Goal: Transaction & Acquisition: Purchase product/service

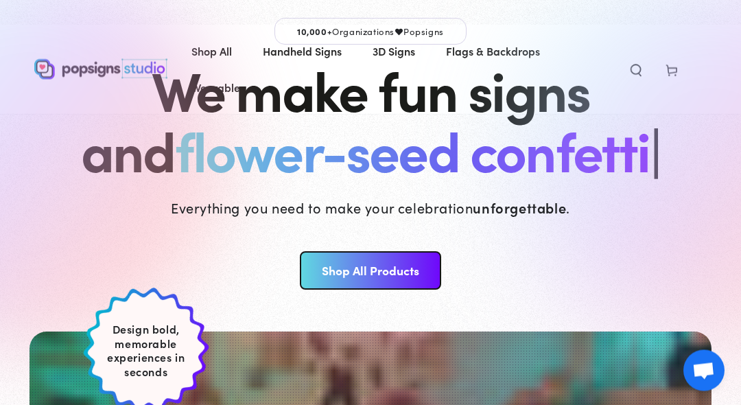
scroll to position [83, 0]
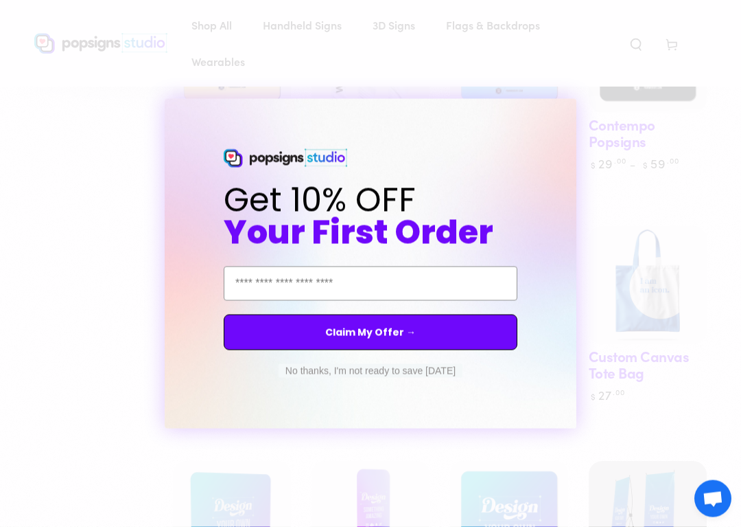
scroll to position [1004, 0]
click at [577, 109] on icon "Close dialog" at bounding box center [577, 110] width 5 height 5
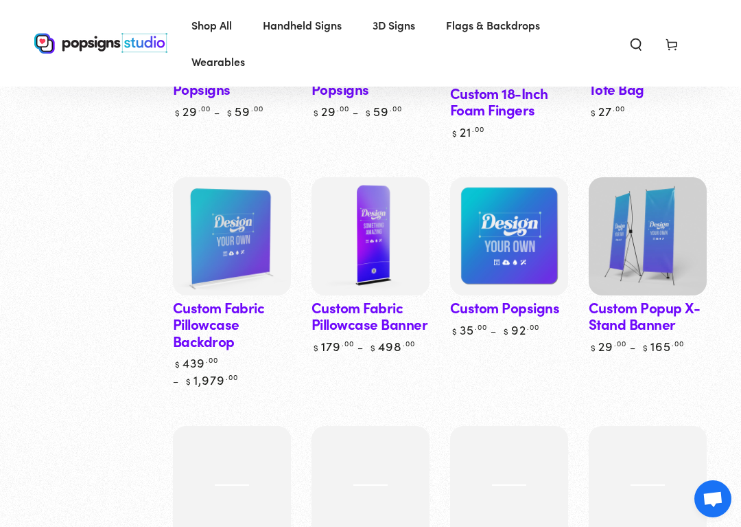
scroll to position [1317, 0]
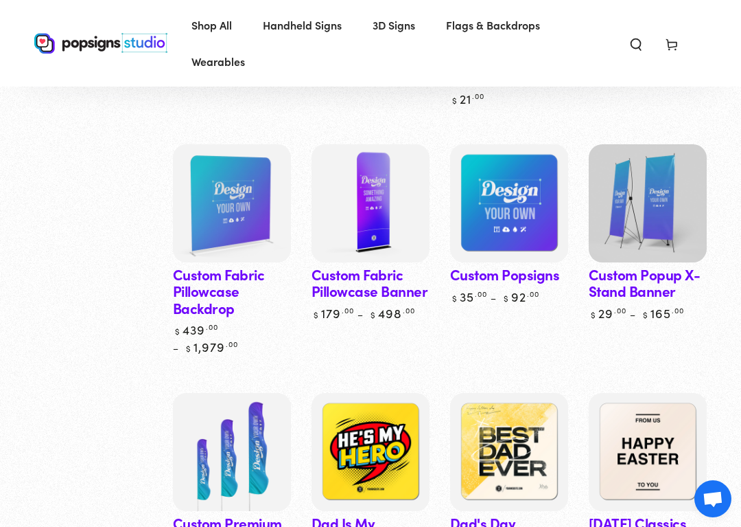
click at [653, 196] on img at bounding box center [648, 203] width 118 height 118
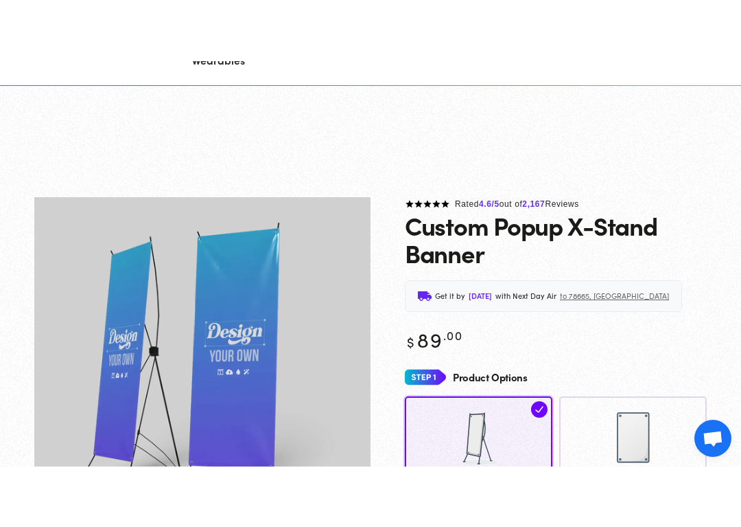
scroll to position [154, 0]
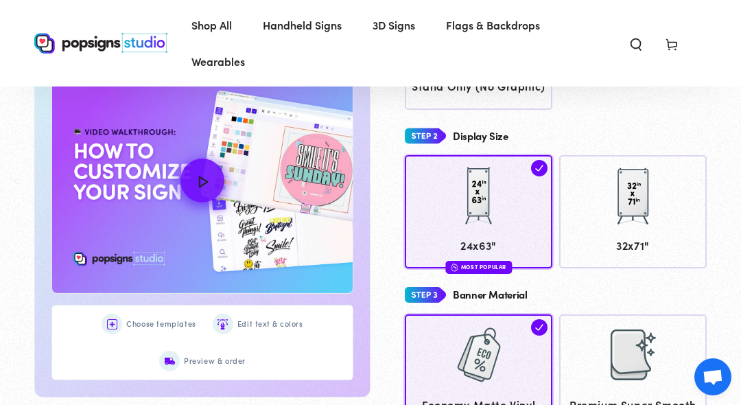
scroll to position [478, 0]
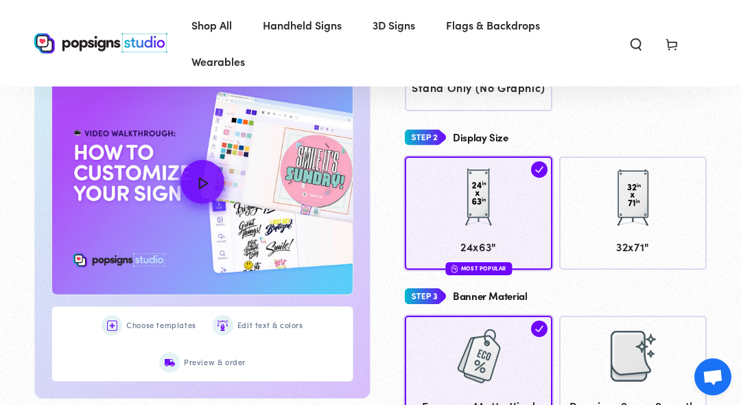
click at [631, 208] on img at bounding box center [633, 197] width 69 height 69
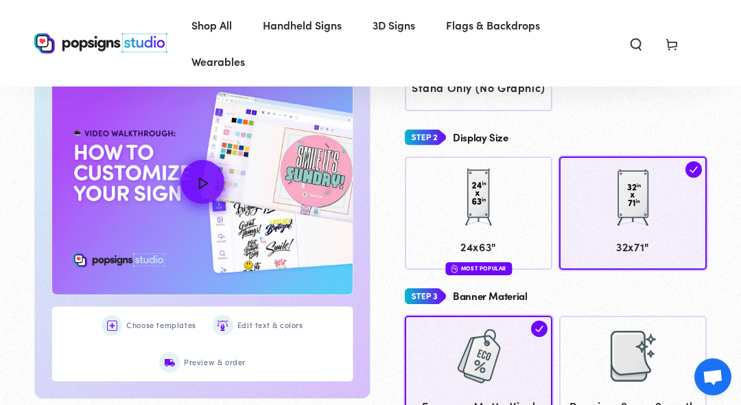
click at [513, 353] on img at bounding box center [479, 356] width 69 height 69
click at [670, 212] on div at bounding box center [633, 199] width 135 height 69
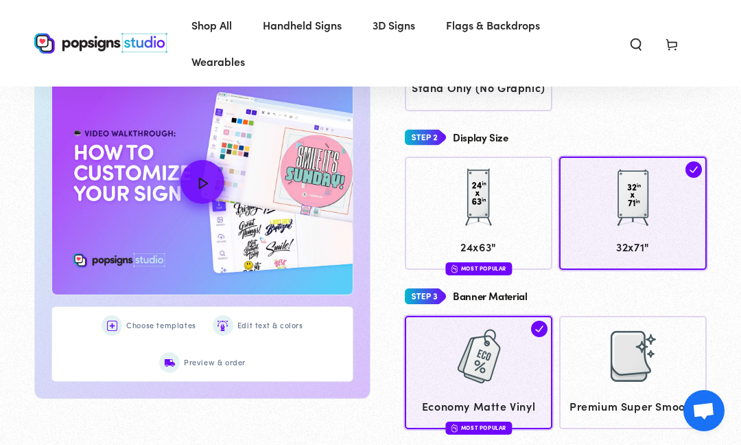
click at [669, 203] on div at bounding box center [633, 199] width 135 height 69
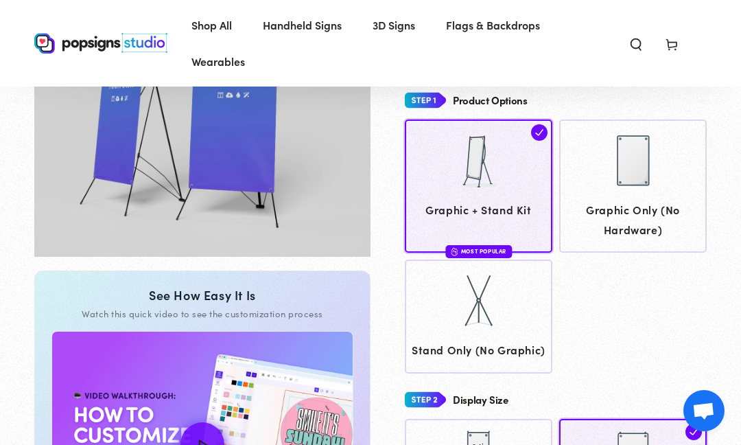
scroll to position [199, 0]
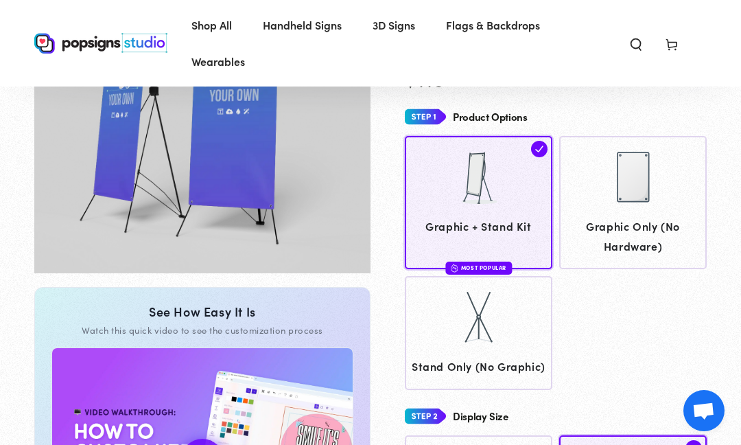
click at [544, 146] on img at bounding box center [539, 149] width 16 height 16
click at [543, 141] on img at bounding box center [539, 149] width 16 height 16
click at [547, 142] on img at bounding box center [539, 149] width 16 height 16
click at [542, 144] on img at bounding box center [539, 149] width 16 height 16
click at [507, 198] on img at bounding box center [479, 177] width 69 height 69
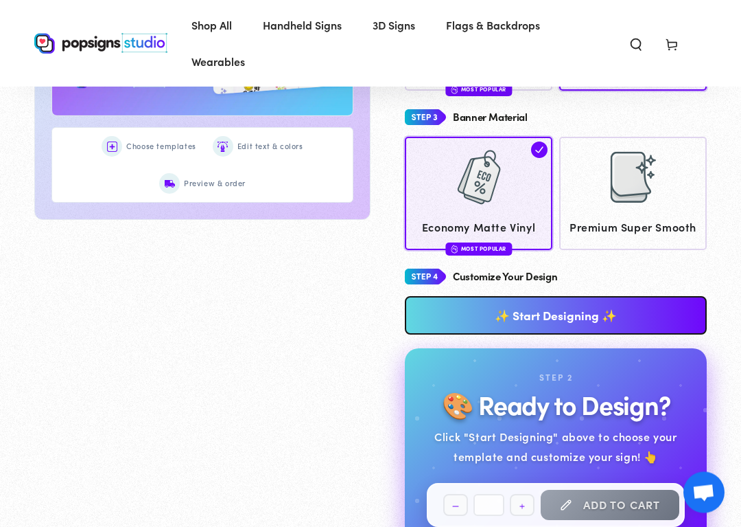
scroll to position [662, 0]
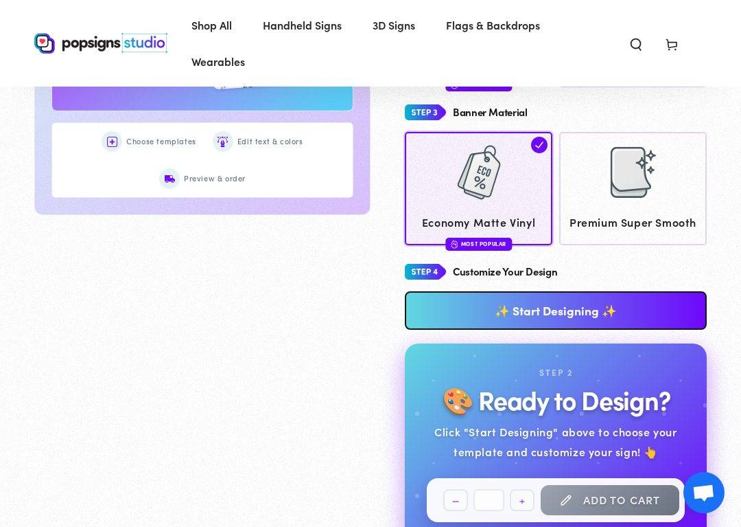
click at [555, 303] on link "✨ Start Designing ✨" at bounding box center [556, 310] width 302 height 38
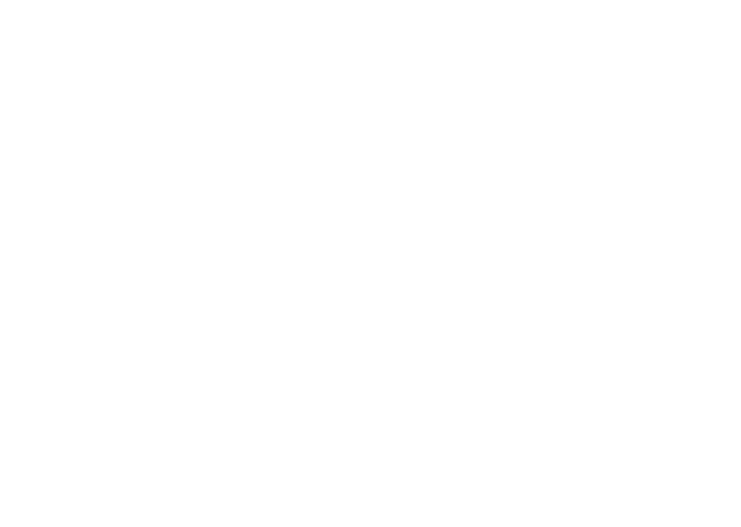
scroll to position [0, 0]
type textarea "An ancient tree with a door leading to a magical world"
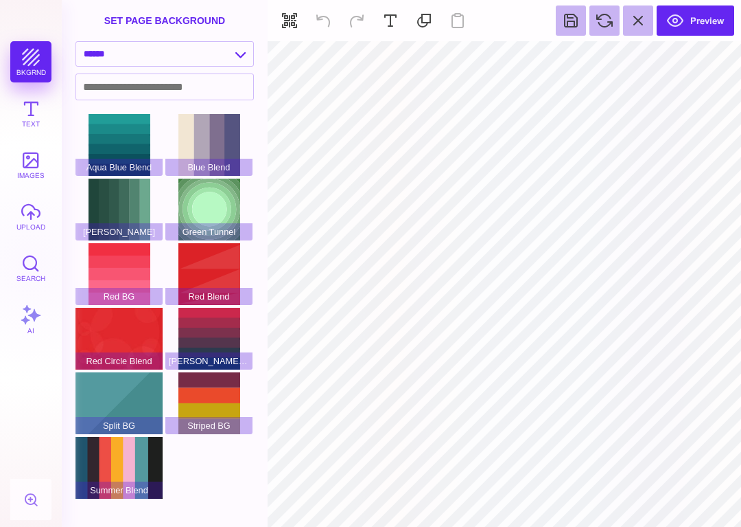
click at [32, 111] on button "Text" at bounding box center [30, 113] width 41 height 41
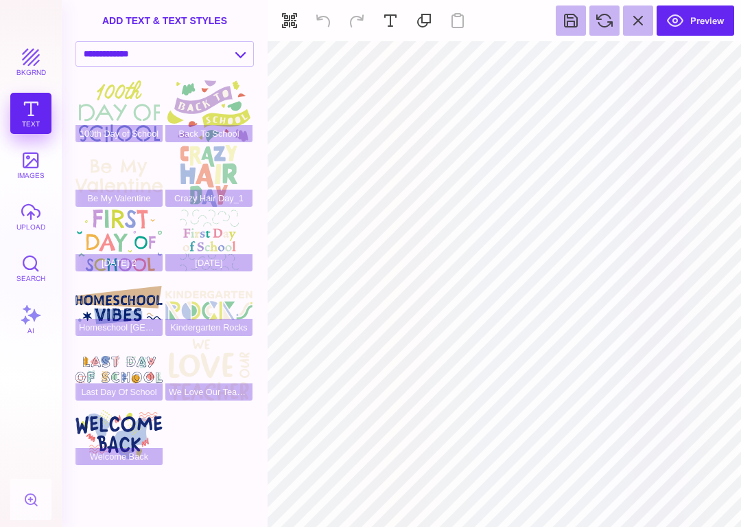
click at [47, 108] on div "bkgrnd Text images upload Search AI" at bounding box center [31, 283] width 62 height 485
click at [394, 21] on button at bounding box center [391, 20] width 30 height 30
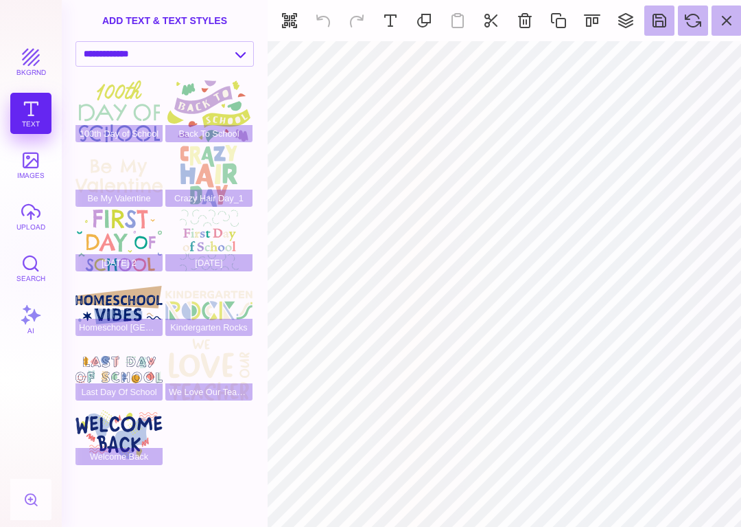
type input "#000000"
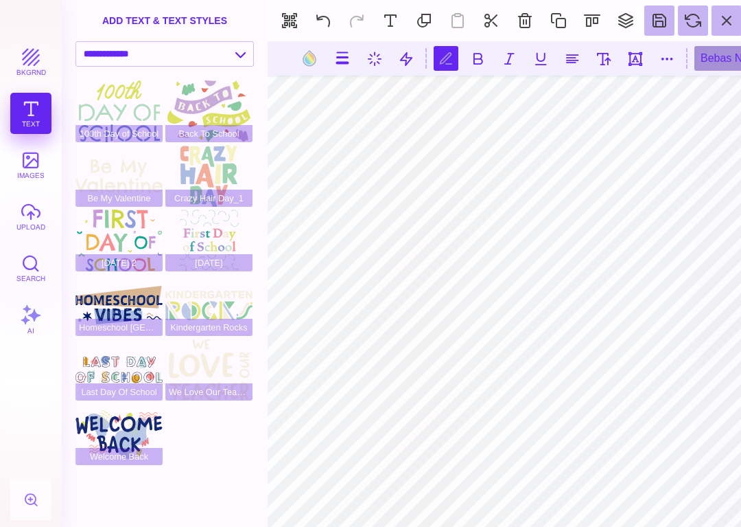
type textarea "*"
type textarea "*******"
click at [560, 52] on button at bounding box center [572, 58] width 25 height 25
click at [560, 62] on button at bounding box center [572, 58] width 25 height 25
click at [560, 56] on button at bounding box center [572, 58] width 25 height 25
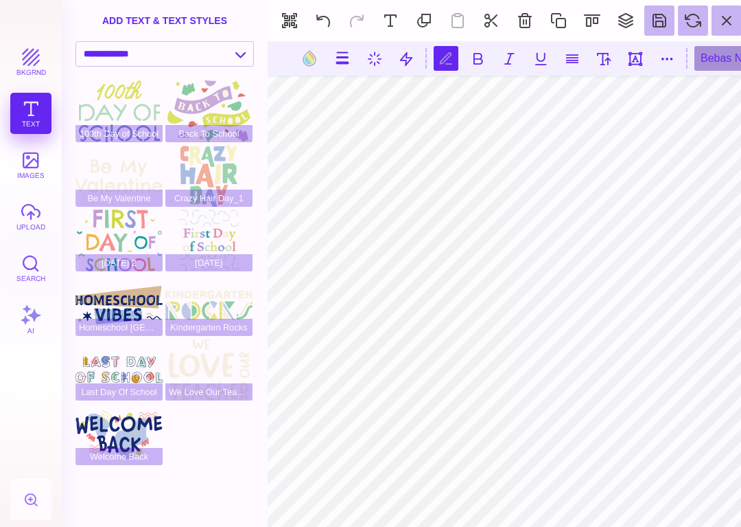
click at [561, 61] on button at bounding box center [572, 58] width 25 height 25
click at [560, 64] on button at bounding box center [572, 58] width 25 height 25
click at [330, 65] on button at bounding box center [343, 58] width 26 height 26
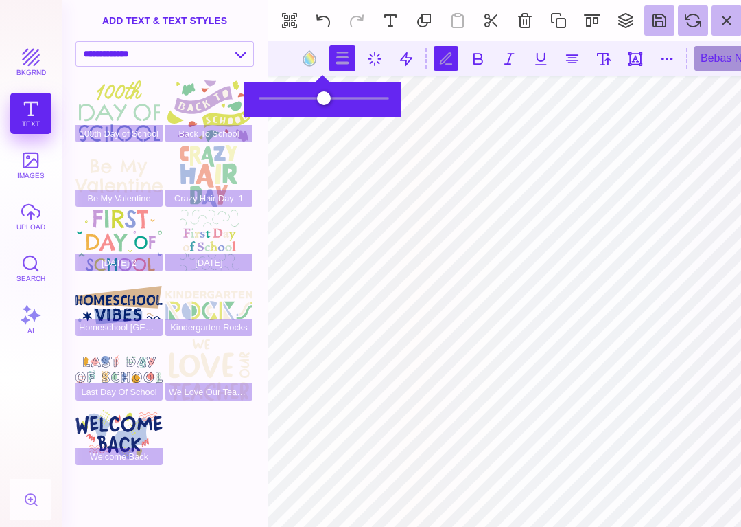
click at [560, 62] on button at bounding box center [572, 58] width 25 height 25
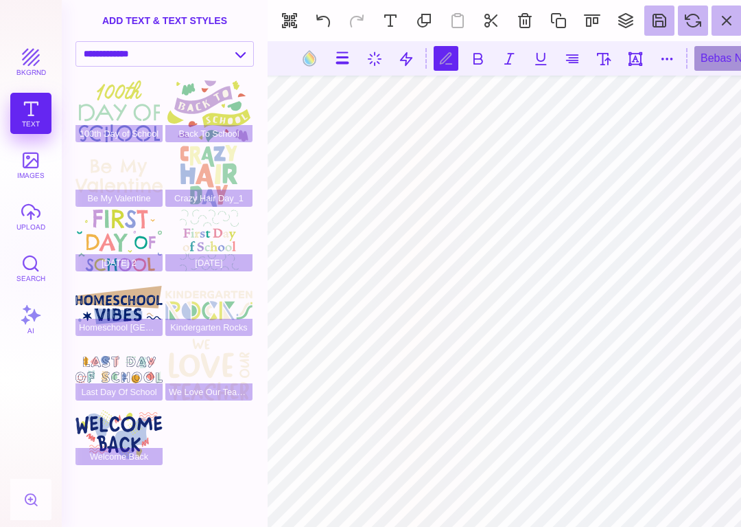
click at [330, 58] on button at bounding box center [343, 58] width 26 height 26
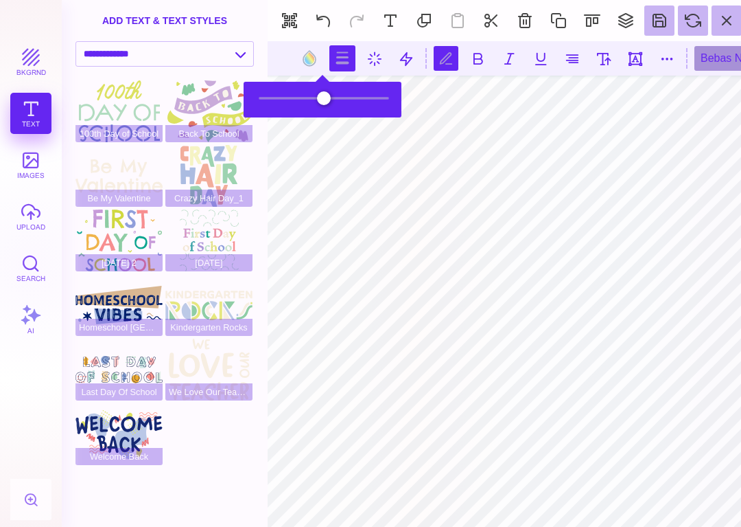
type input "*"
click at [560, 62] on button at bounding box center [572, 58] width 25 height 25
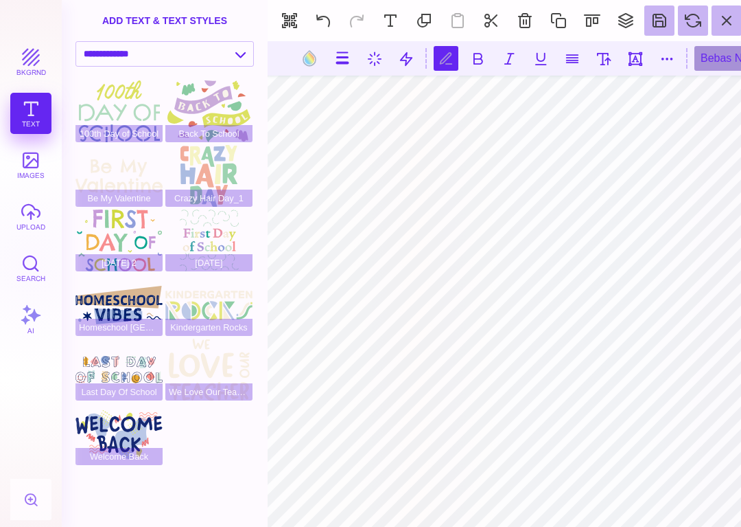
click at [655, 65] on button at bounding box center [667, 58] width 25 height 25
type input "*"
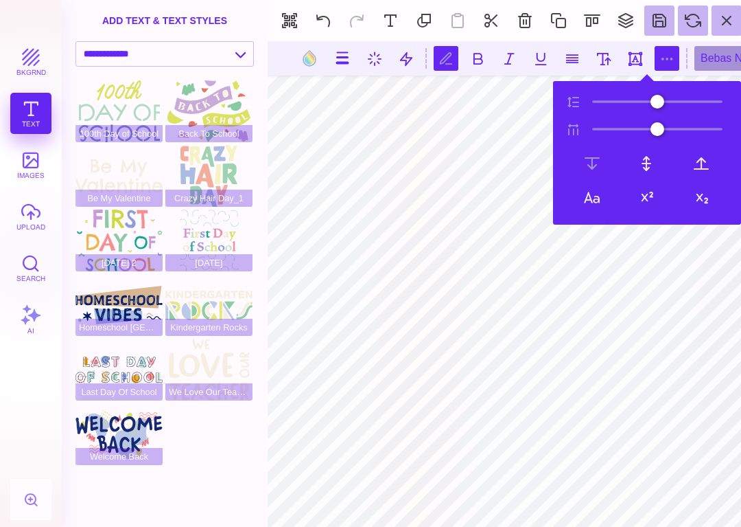
click at [560, 57] on button at bounding box center [572, 58] width 25 height 25
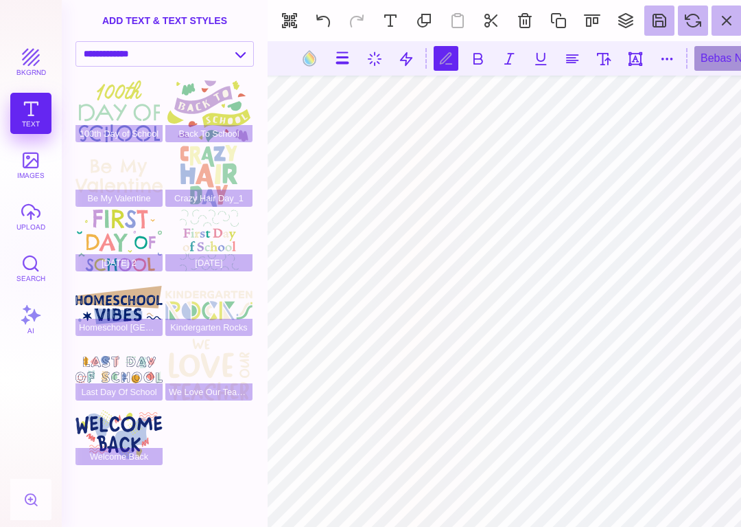
click at [560, 57] on button at bounding box center [572, 58] width 25 height 25
click at [560, 65] on button at bounding box center [572, 58] width 25 height 25
click at [560, 62] on button at bounding box center [572, 58] width 25 height 25
click at [562, 62] on button at bounding box center [572, 58] width 25 height 25
click at [564, 63] on button at bounding box center [572, 58] width 25 height 25
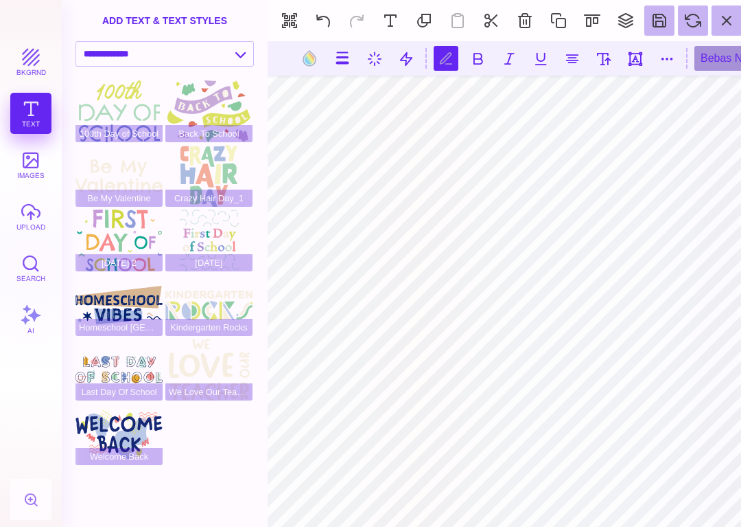
click at [560, 55] on button at bounding box center [572, 58] width 25 height 25
click at [560, 61] on button at bounding box center [572, 58] width 25 height 25
click at [560, 62] on button at bounding box center [572, 58] width 25 height 25
click at [655, 60] on button at bounding box center [667, 58] width 25 height 25
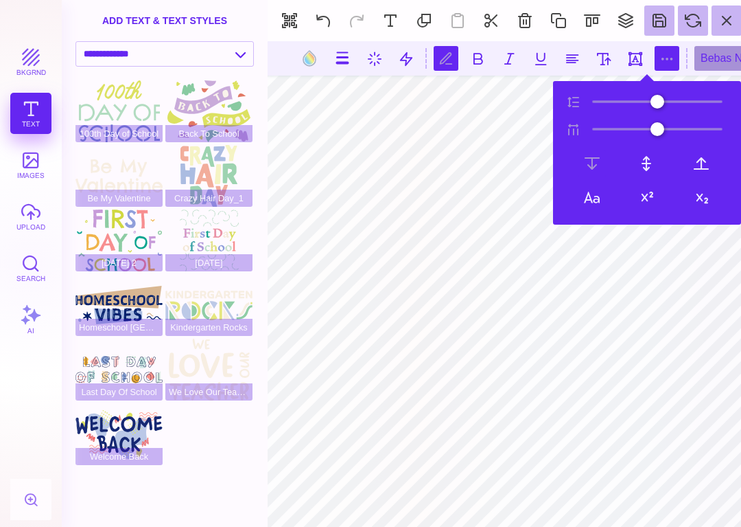
click at [590, 200] on button at bounding box center [592, 197] width 27 height 23
click at [593, 200] on button at bounding box center [592, 197] width 27 height 23
click at [594, 188] on button at bounding box center [592, 197] width 27 height 23
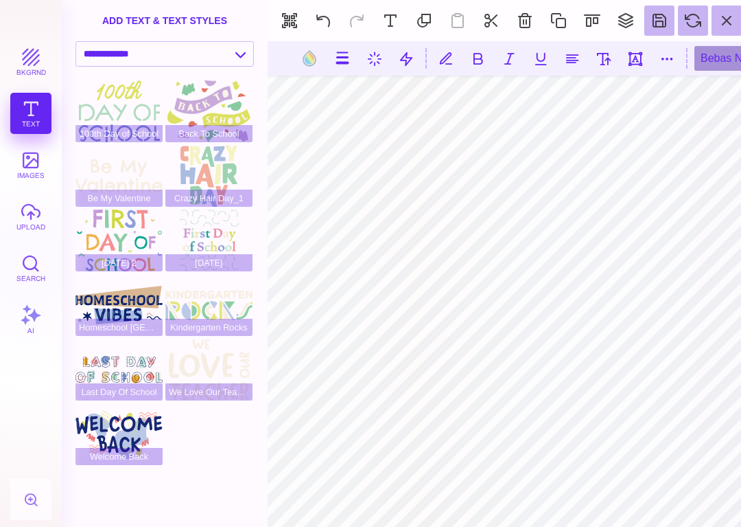
click at [560, 57] on button at bounding box center [572, 58] width 25 height 25
click at [560, 56] on button at bounding box center [572, 58] width 25 height 25
click at [560, 60] on button at bounding box center [572, 58] width 25 height 25
click at [655, 62] on button at bounding box center [667, 58] width 25 height 25
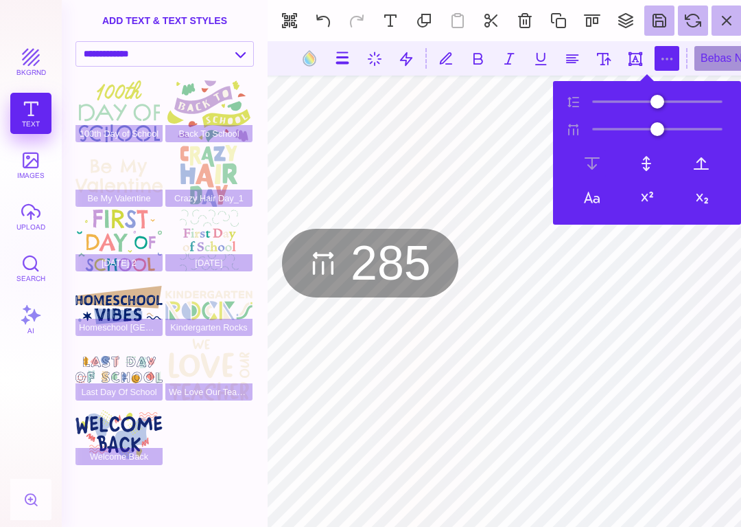
type input "***"
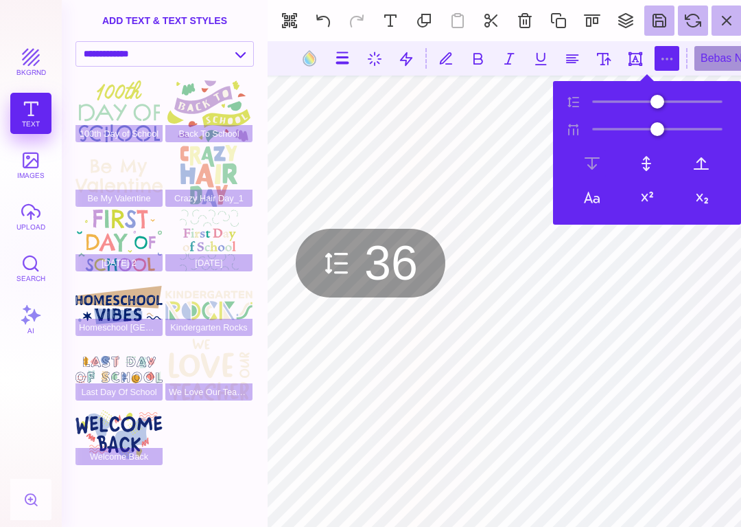
type input "**"
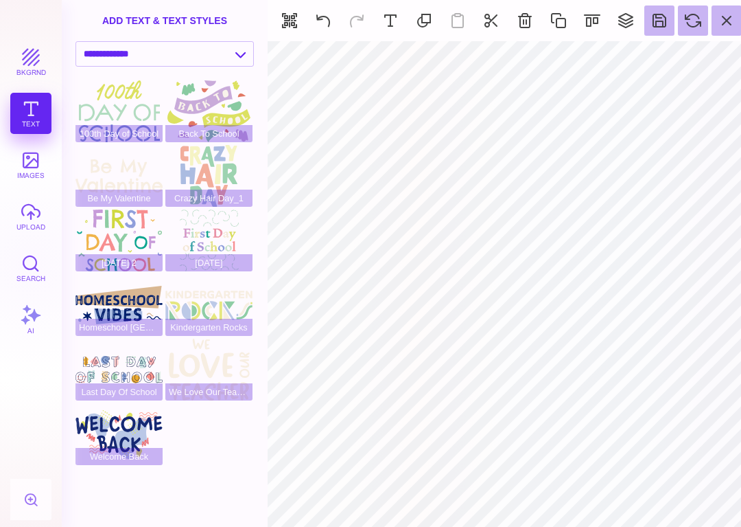
click at [31, 212] on button "upload" at bounding box center [30, 216] width 41 height 41
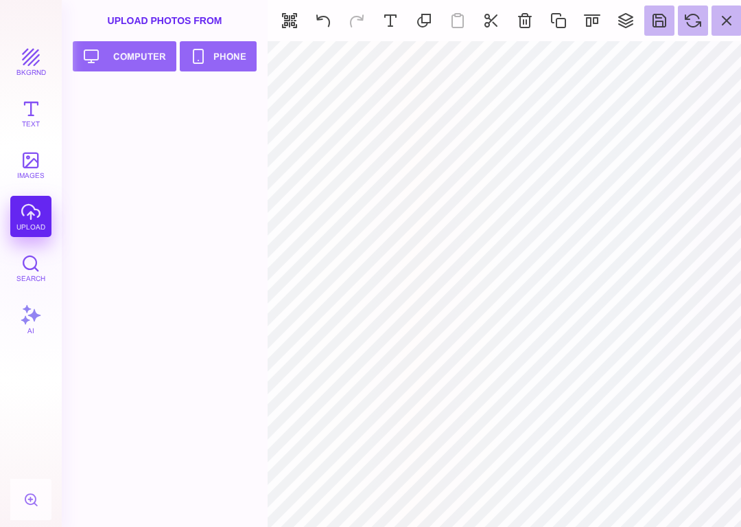
click at [140, 59] on button "Upload your artwork Computer" at bounding box center [125, 56] width 104 height 30
click at [28, 212] on div "bkgrnd Text images upload Search AI" at bounding box center [31, 283] width 62 height 485
click at [41, 159] on button "images" at bounding box center [30, 164] width 41 height 41
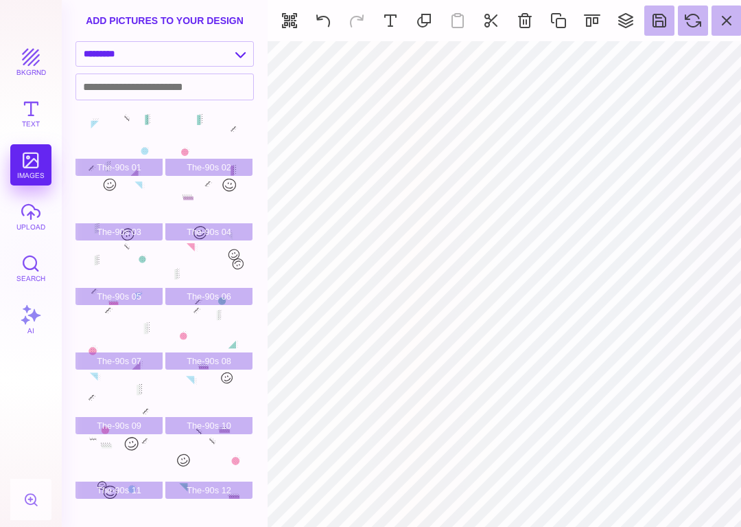
click at [36, 216] on button "upload" at bounding box center [30, 216] width 41 height 41
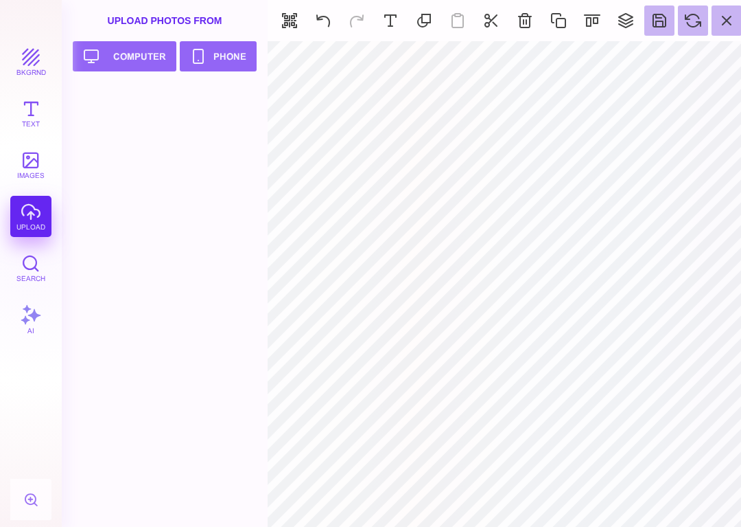
click at [143, 62] on button "Upload your artwork Computer" at bounding box center [125, 56] width 104 height 30
click at [20, 271] on button "Search" at bounding box center [30, 267] width 41 height 41
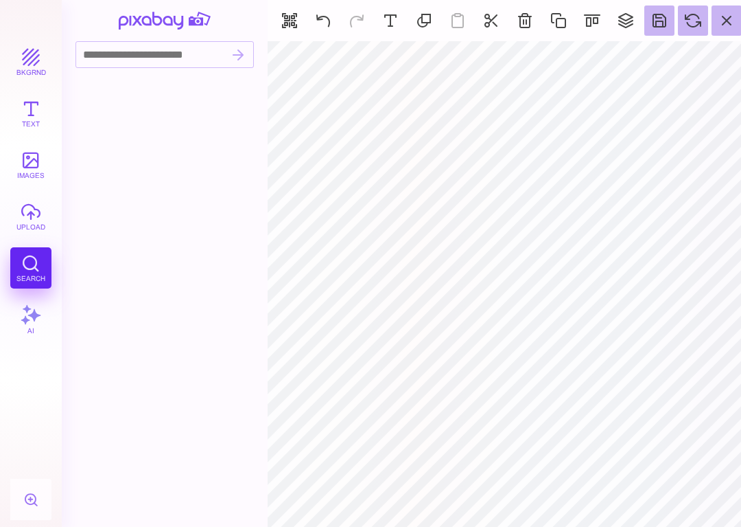
click at [193, 57] on input at bounding box center [151, 54] width 150 height 25
type input "****"
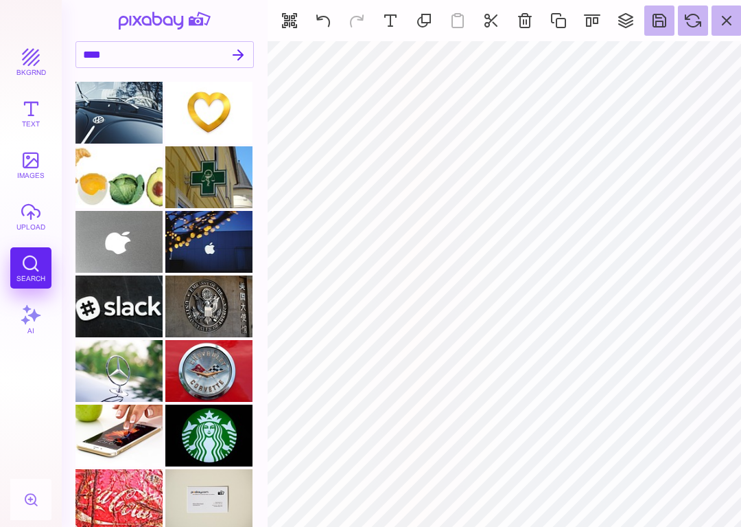
click at [76, 5] on div at bounding box center [165, 20] width 206 height 41
click at [32, 60] on button "bkgrnd" at bounding box center [30, 61] width 41 height 41
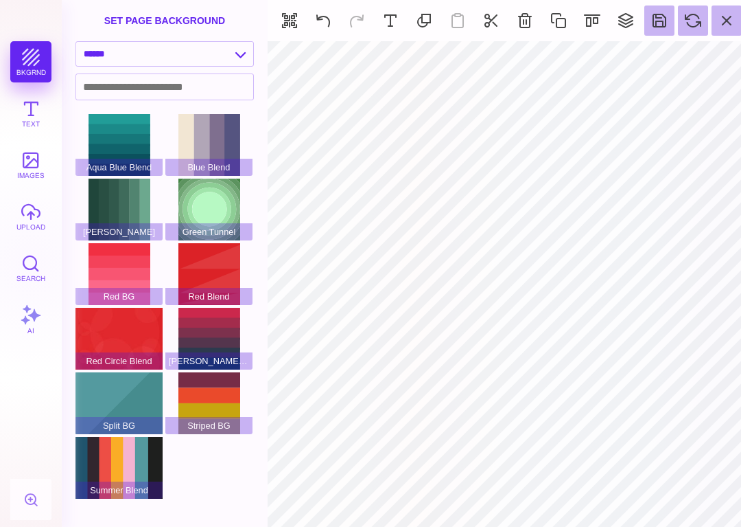
click at [77, 176] on span "Aqua Blue Blend" at bounding box center [119, 167] width 87 height 17
click at [41, 162] on button "images" at bounding box center [30, 164] width 41 height 41
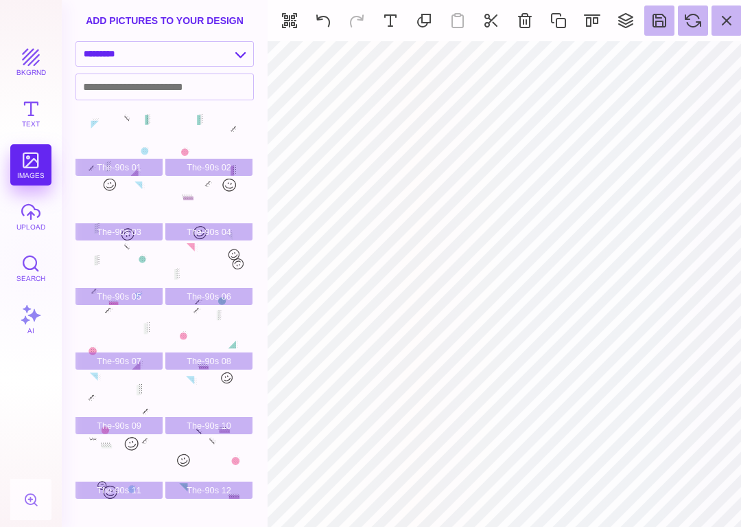
click at [37, 211] on button "upload" at bounding box center [30, 216] width 41 height 41
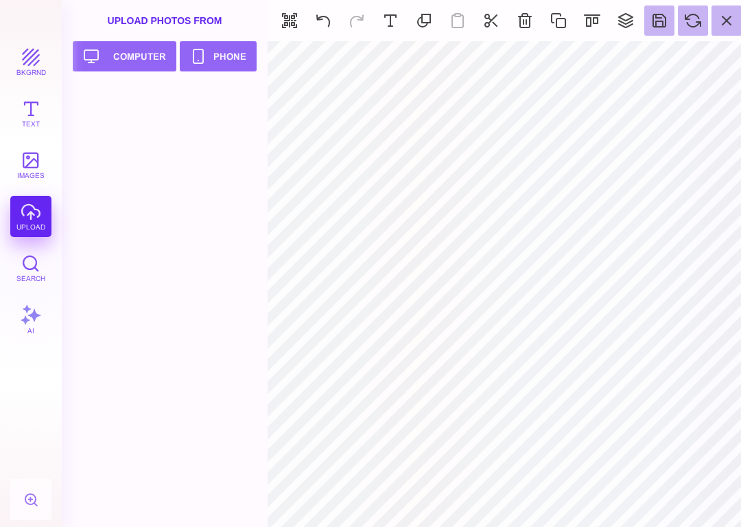
click at [148, 56] on button "Upload your artwork Computer" at bounding box center [125, 56] width 104 height 30
